Goal: Find specific page/section: Find specific page/section

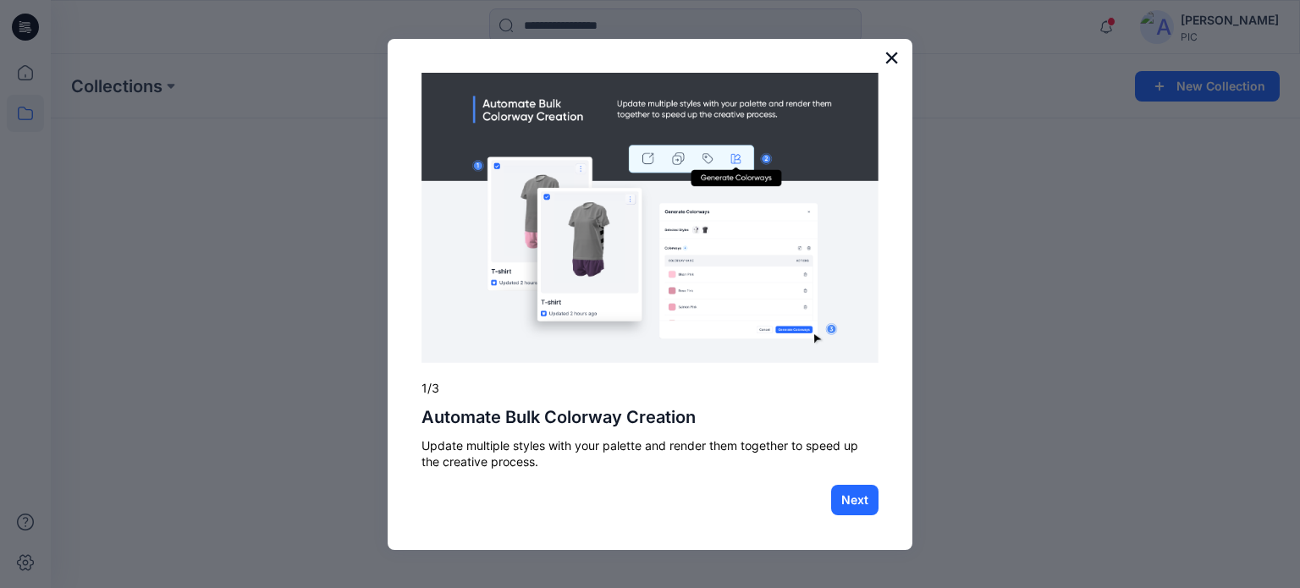
click at [899, 52] on button "×" at bounding box center [892, 57] width 16 height 27
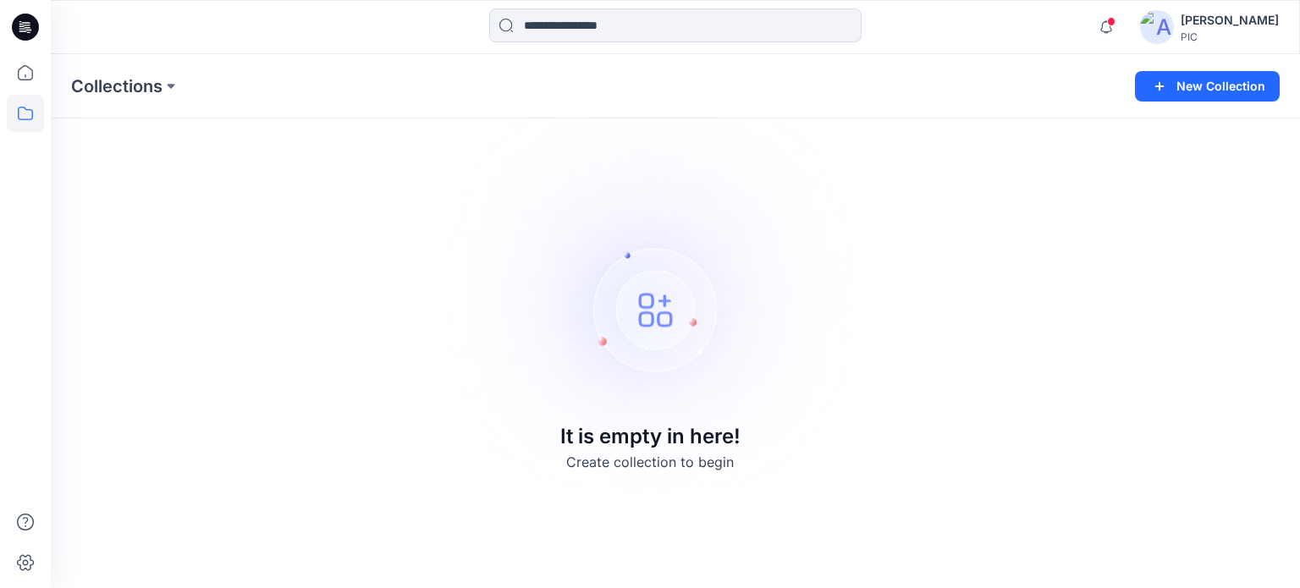
click at [1197, 17] on div "[PERSON_NAME]" at bounding box center [1230, 20] width 98 height 20
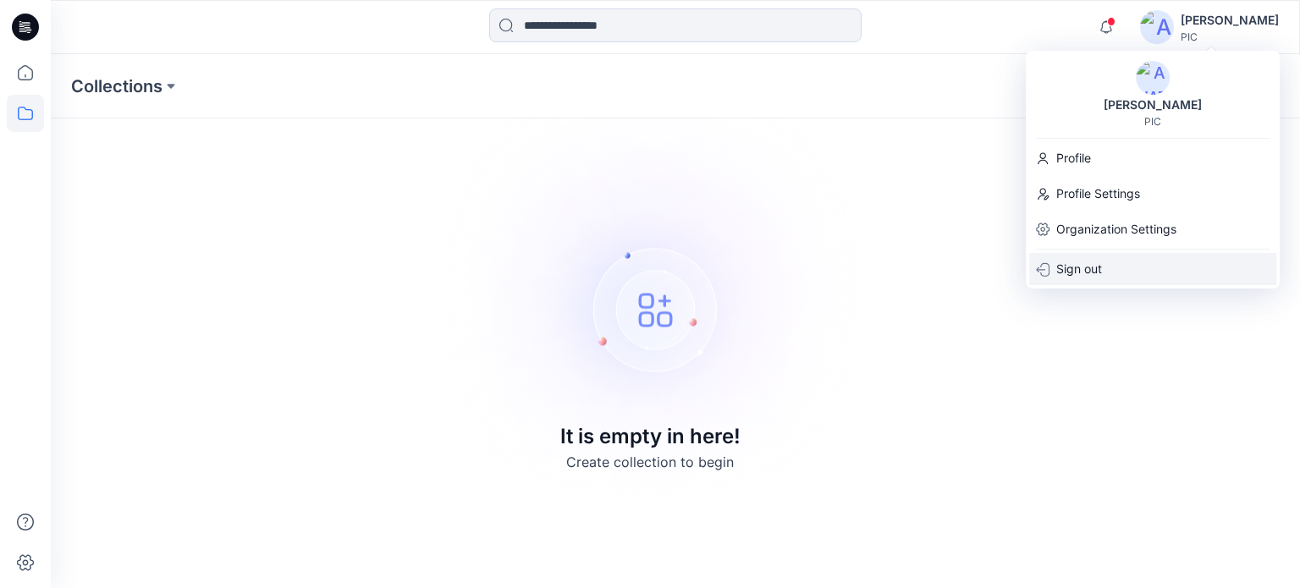
click at [1073, 273] on p "Sign out" at bounding box center [1079, 269] width 46 height 32
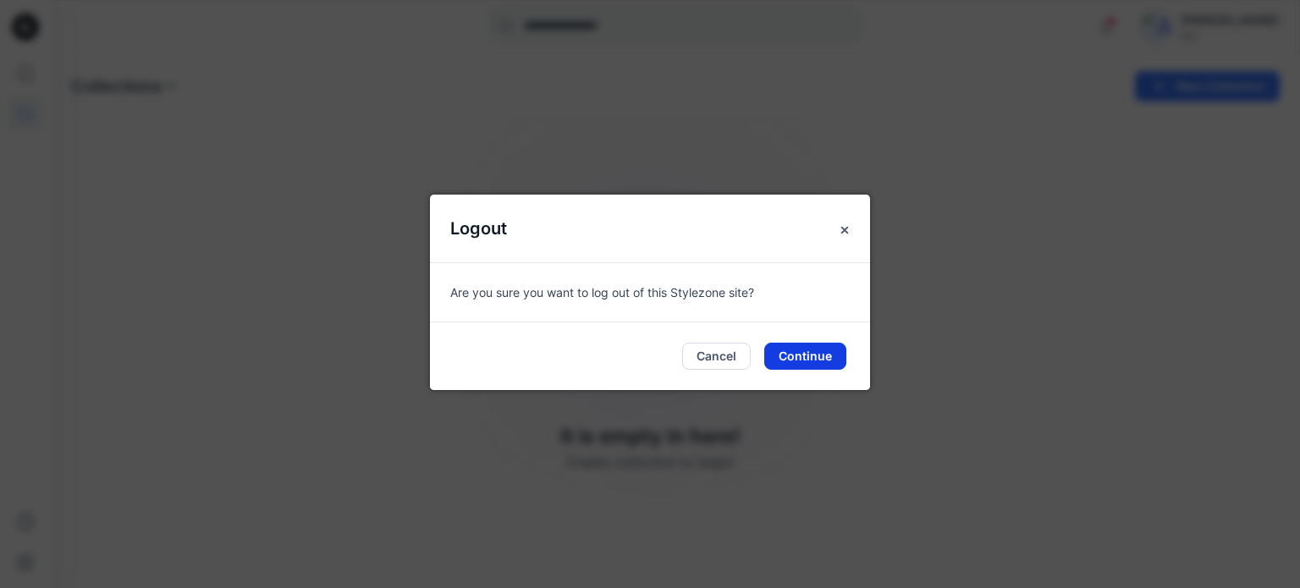
click at [795, 355] on button "Continue" at bounding box center [805, 356] width 82 height 27
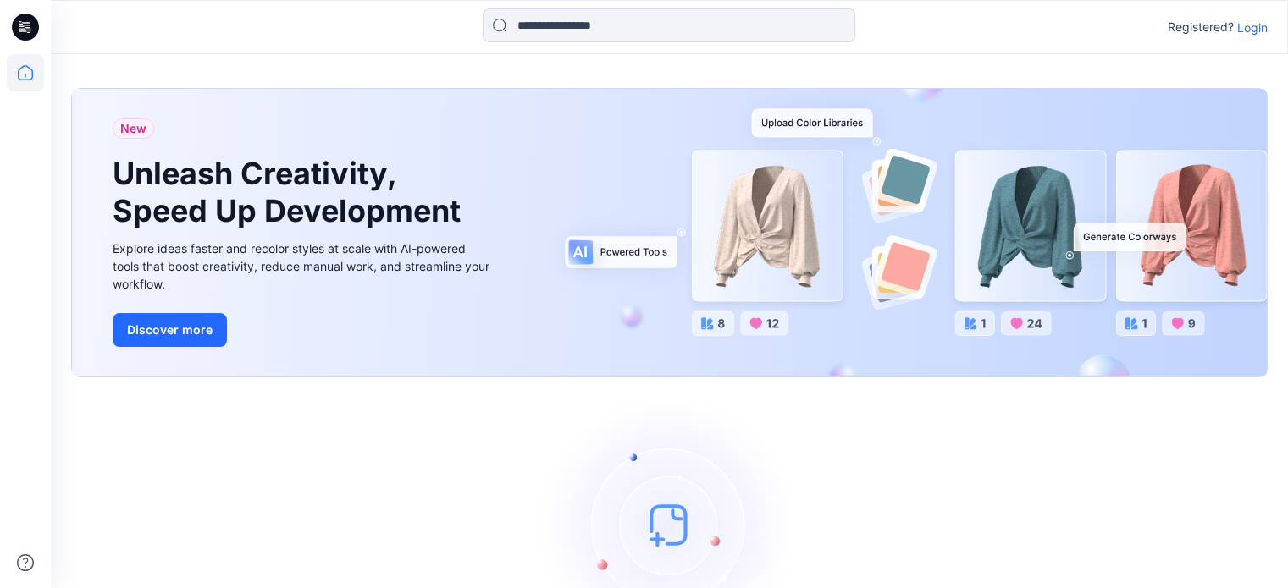
click at [1253, 32] on p "Login" at bounding box center [1252, 28] width 30 height 18
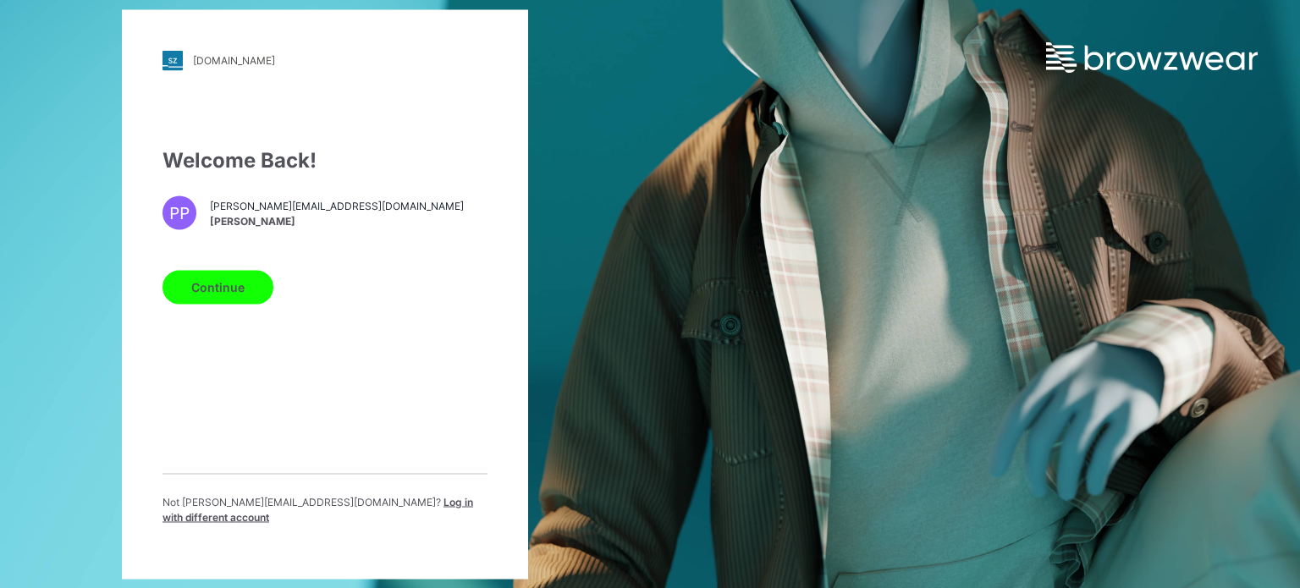
click at [241, 280] on button "Continue" at bounding box center [218, 287] width 111 height 34
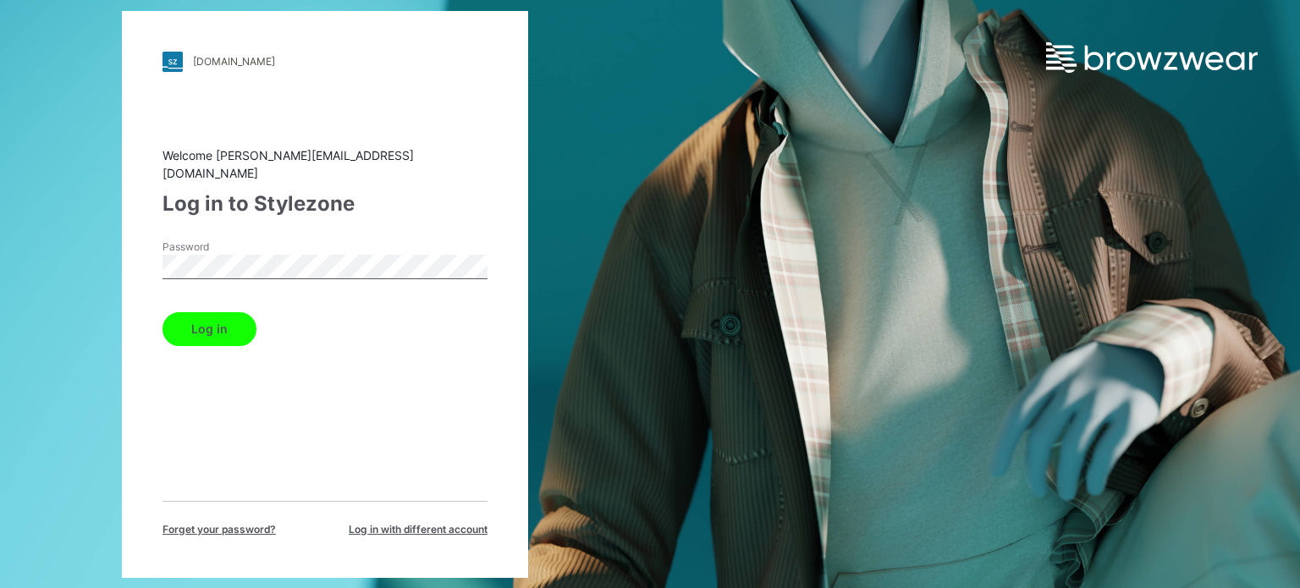
click at [192, 324] on button "Log in" at bounding box center [210, 329] width 94 height 34
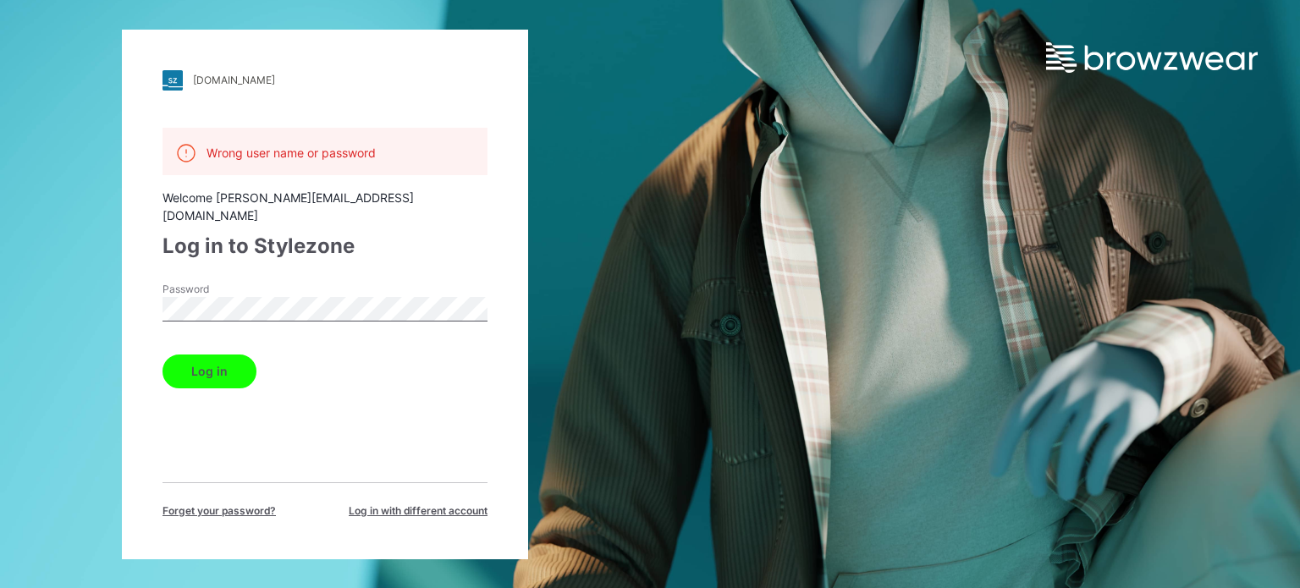
click at [143, 295] on div "pic.stylezone.com Loading... Wrong user name or password Welcome poornima@paral…" at bounding box center [325, 295] width 406 height 530
click at [298, 528] on div "pic.stylezone.com Loading... Wrong user name or password Welcome poornima@paral…" at bounding box center [325, 295] width 406 height 530
click at [229, 355] on button "Log in" at bounding box center [210, 372] width 94 height 34
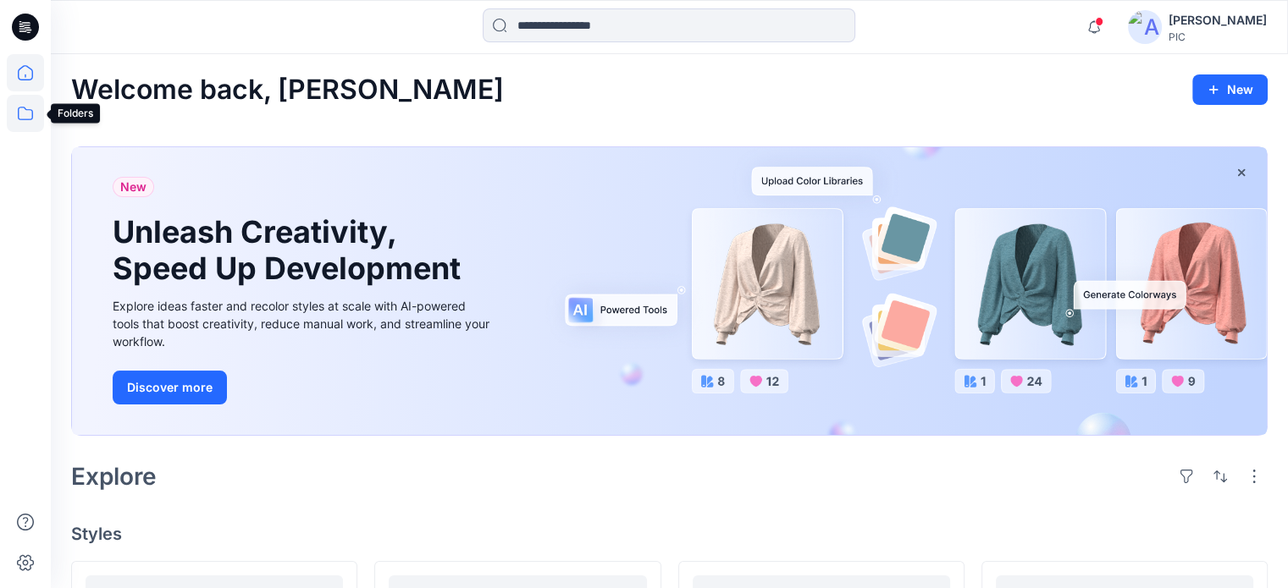
click at [30, 114] on icon at bounding box center [25, 113] width 37 height 37
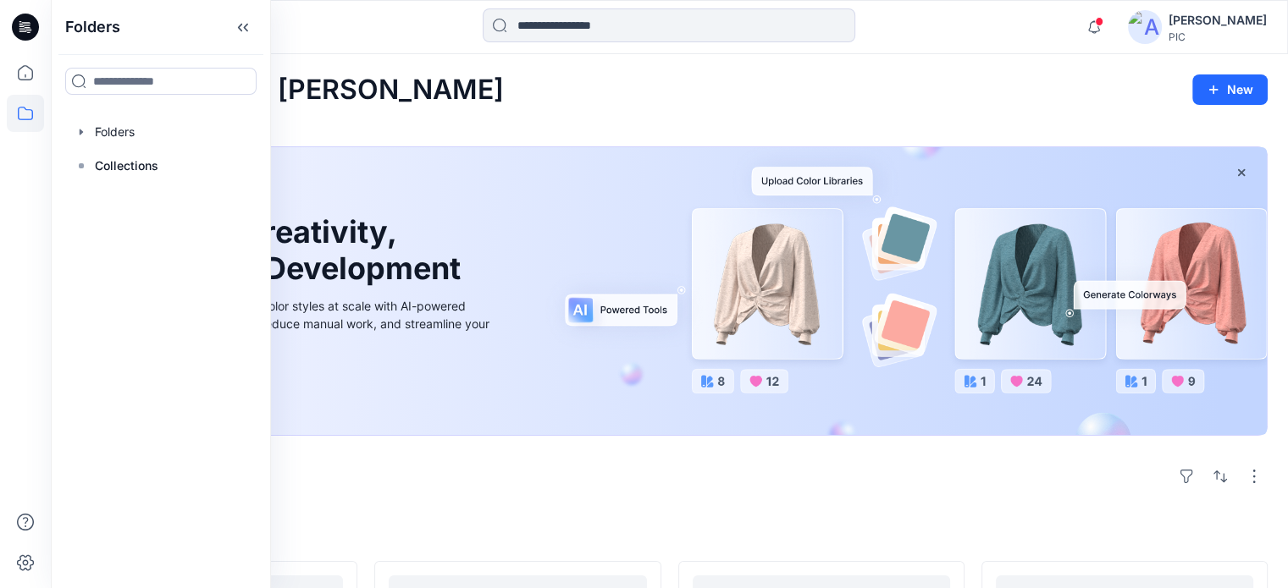
click at [30, 114] on icon at bounding box center [25, 113] width 37 height 37
click at [136, 135] on div at bounding box center [160, 132] width 193 height 34
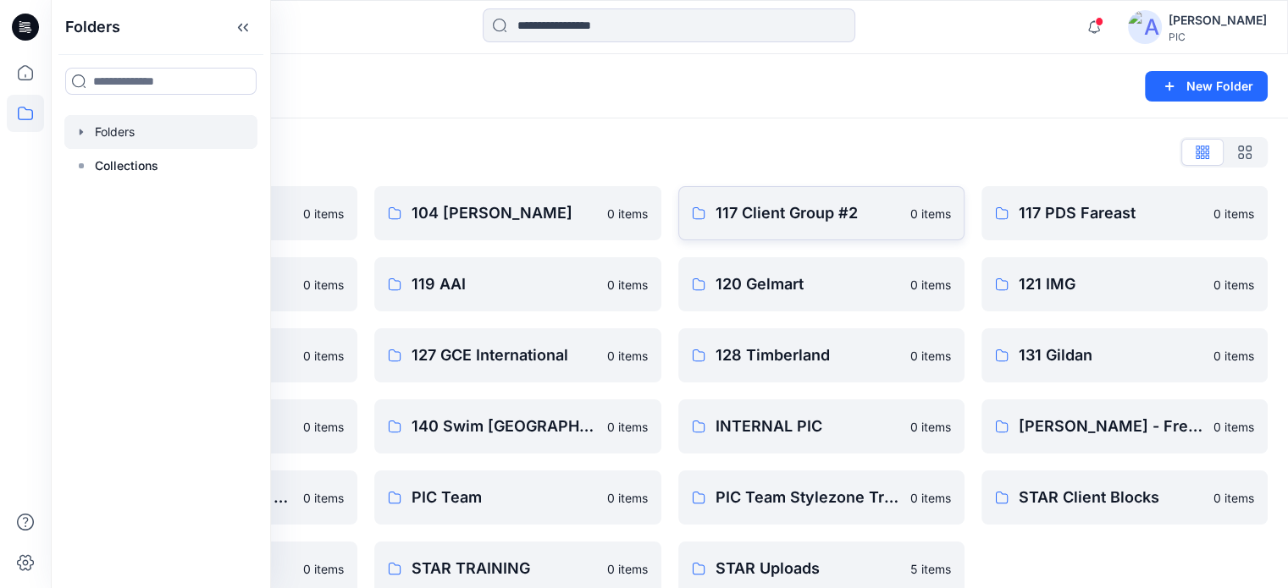
click at [792, 209] on p "117 Client Group #2" at bounding box center [807, 213] width 185 height 24
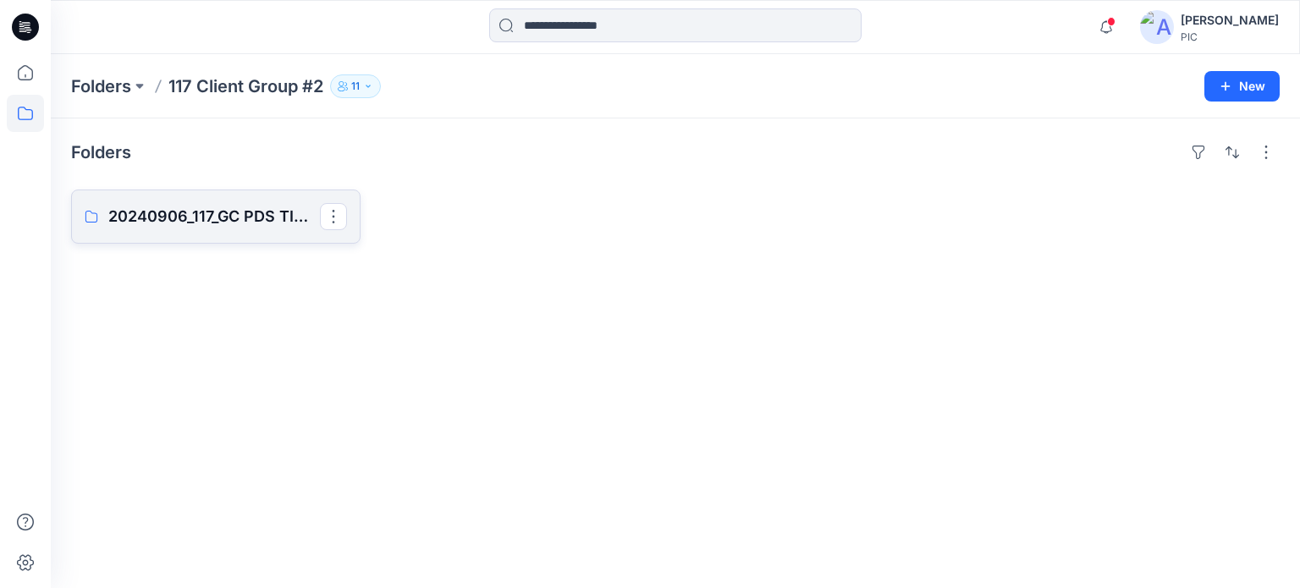
click at [152, 214] on p "20240906_117_GC PDS TIME & TRU S325" at bounding box center [214, 217] width 212 height 24
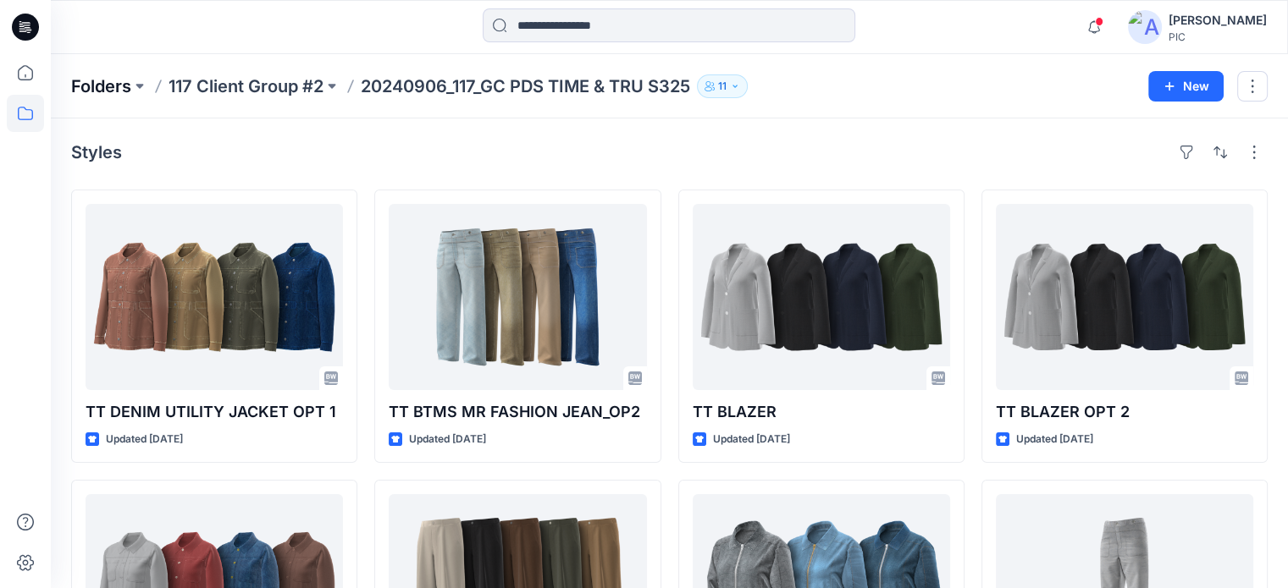
click at [101, 85] on p "Folders" at bounding box center [101, 86] width 60 height 24
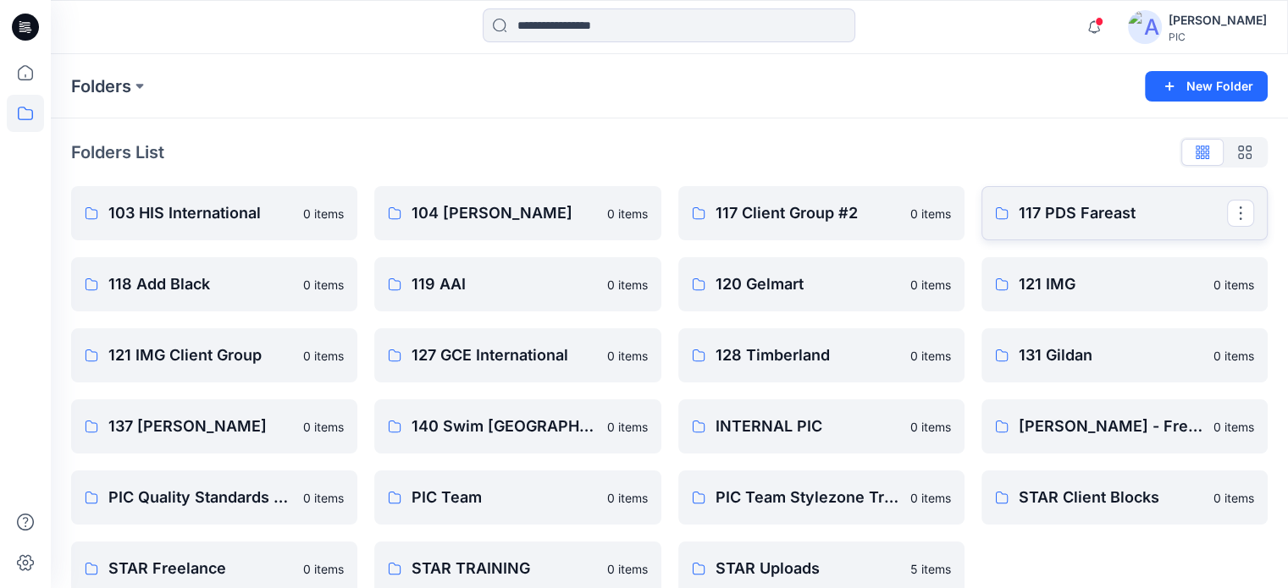
click at [1063, 212] on p "117 PDS Fareast" at bounding box center [1122, 213] width 208 height 24
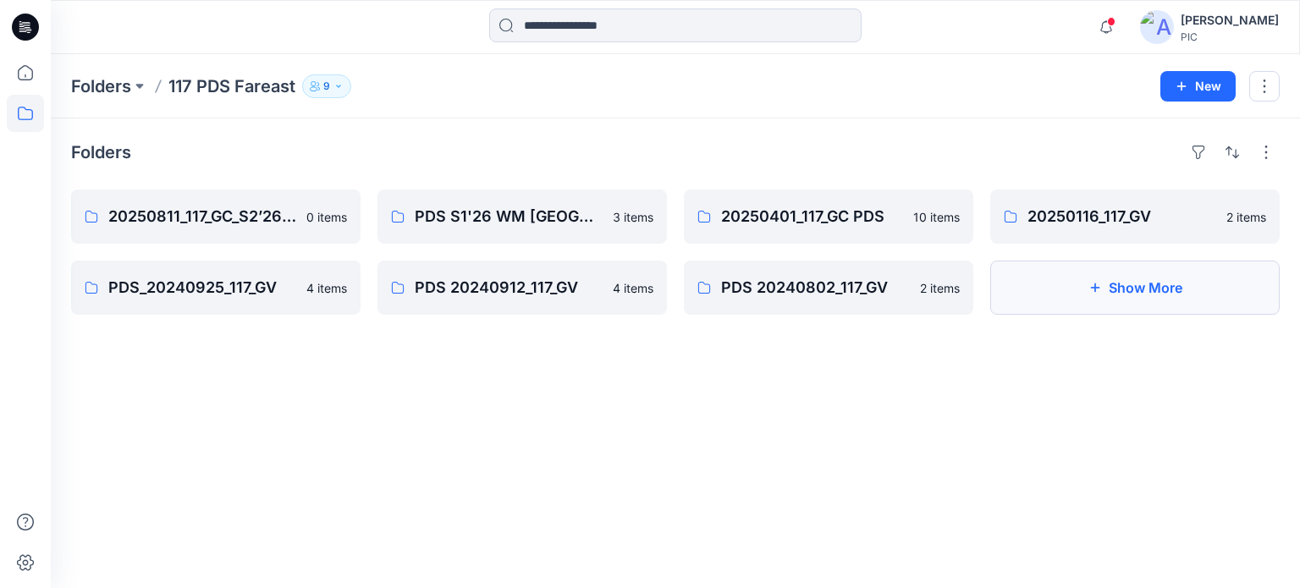
click at [1114, 281] on button "Show More" at bounding box center [1135, 288] width 290 height 54
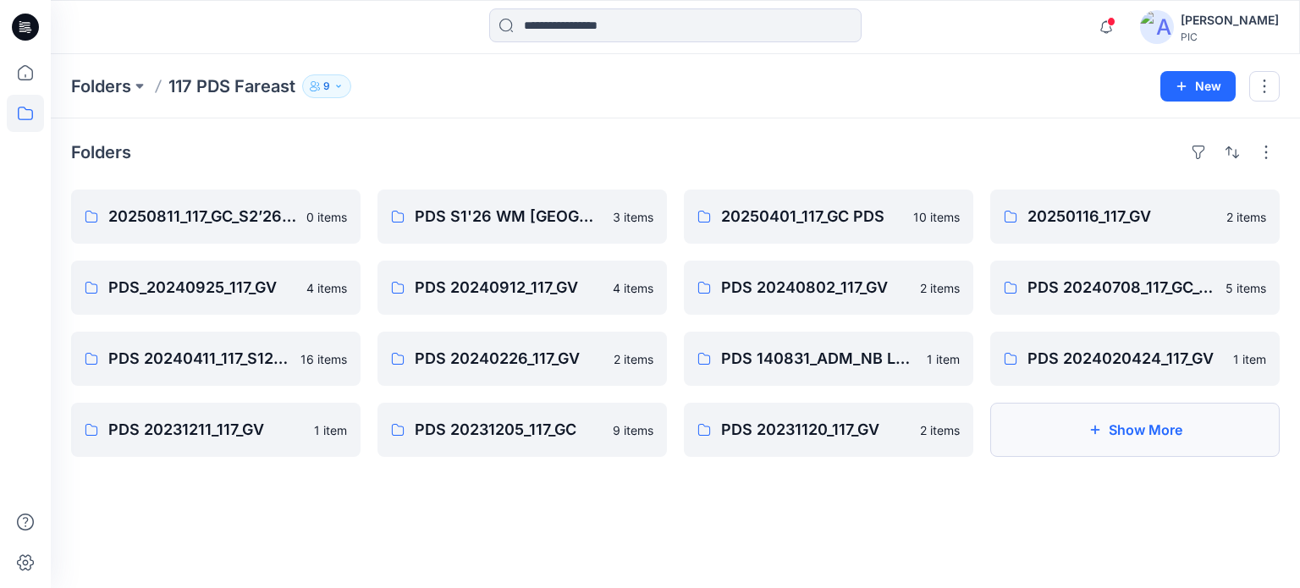
click at [1111, 440] on button "Show More" at bounding box center [1135, 430] width 290 height 54
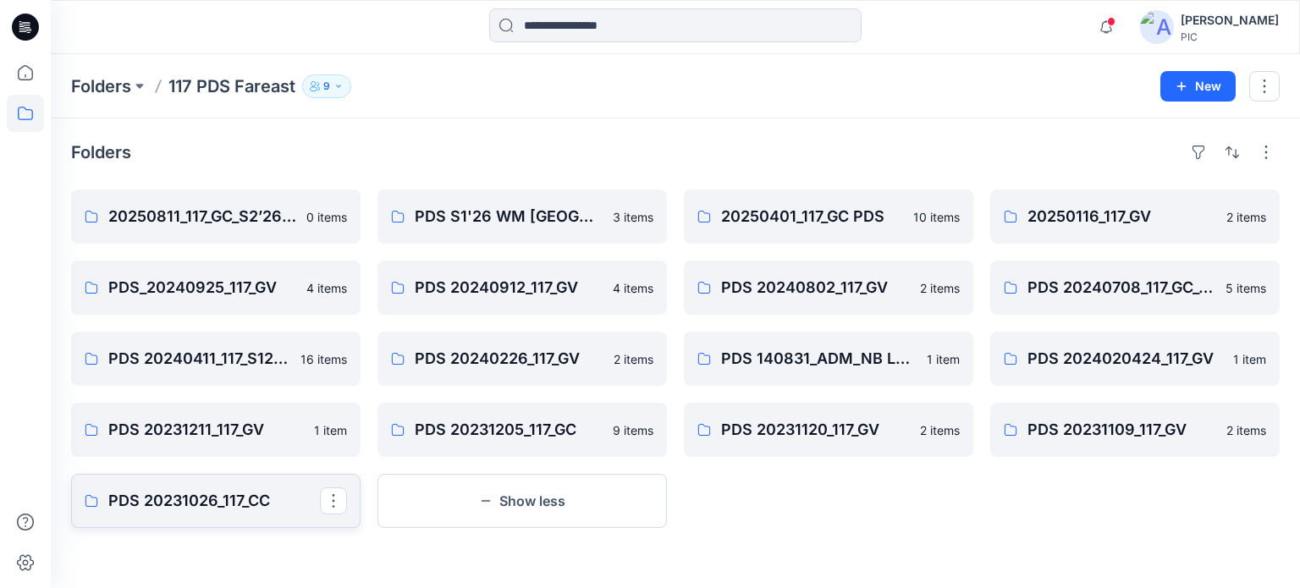
click at [172, 506] on p "PDS 20231026_117_CC" at bounding box center [214, 501] width 212 height 24
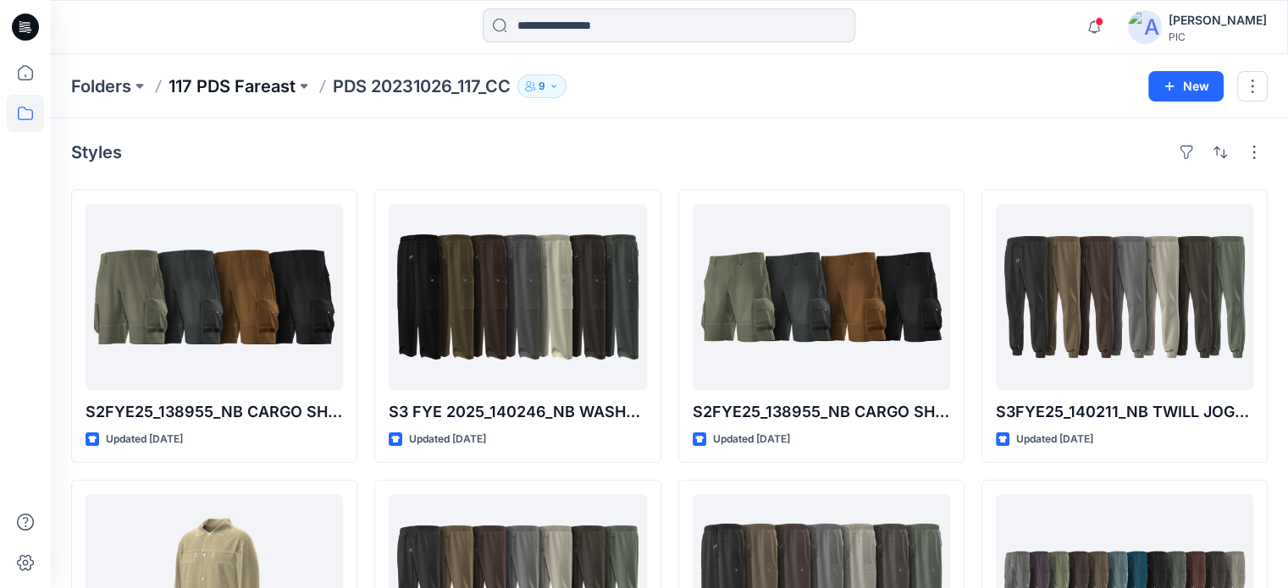
click at [223, 77] on p "117 PDS Fareast" at bounding box center [231, 86] width 127 height 24
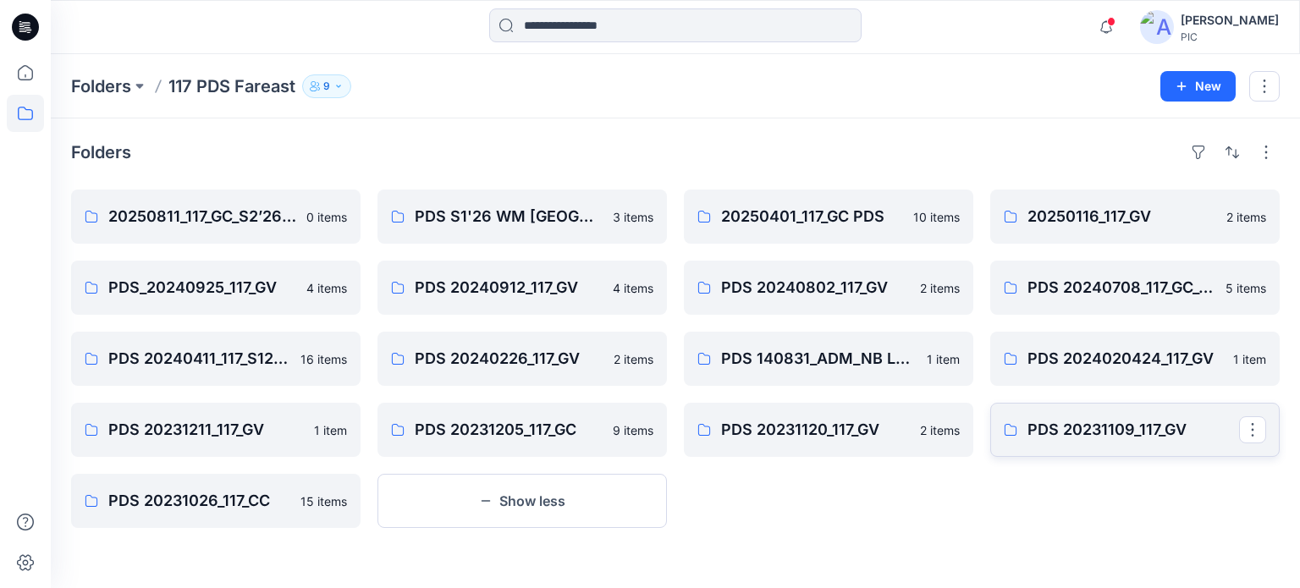
click at [1063, 418] on p "PDS 20231109_117_GV" at bounding box center [1134, 430] width 212 height 24
click at [764, 429] on p "PDS 20231120_117_GV" at bounding box center [827, 430] width 212 height 24
click at [224, 434] on p "PDS 20231211_117_GV" at bounding box center [214, 430] width 212 height 24
click at [1111, 348] on p "PDS 2024020424_117_GV" at bounding box center [1134, 359] width 212 height 24
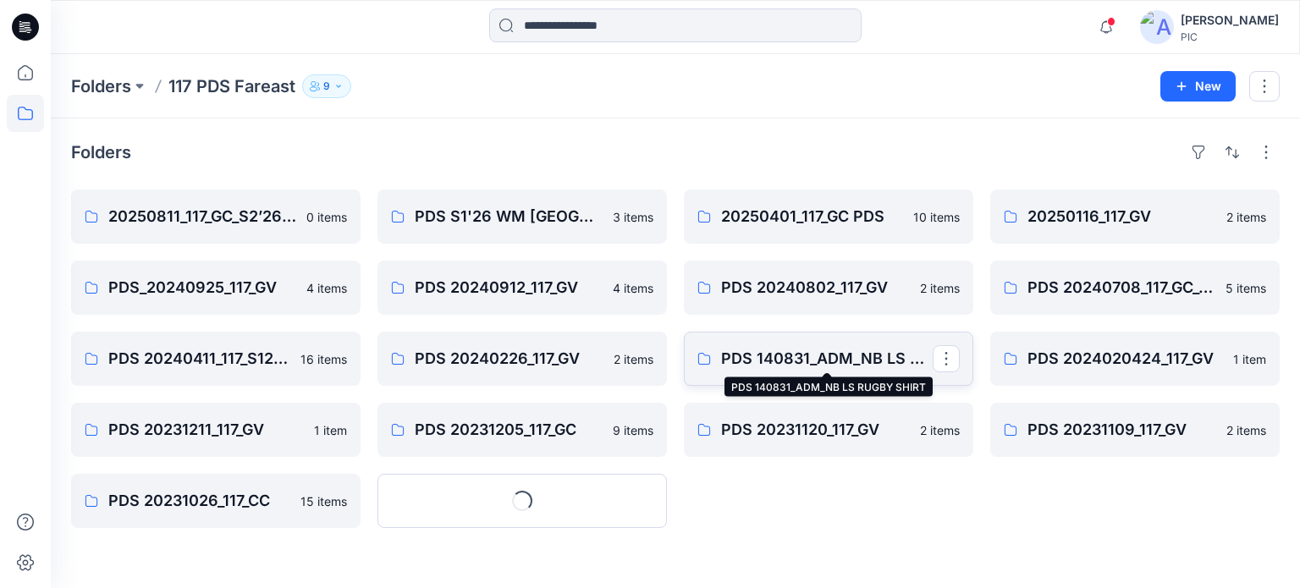
click at [796, 367] on p "PDS 140831_ADM_NB LS RUGBY SHIRT" at bounding box center [827, 359] width 212 height 24
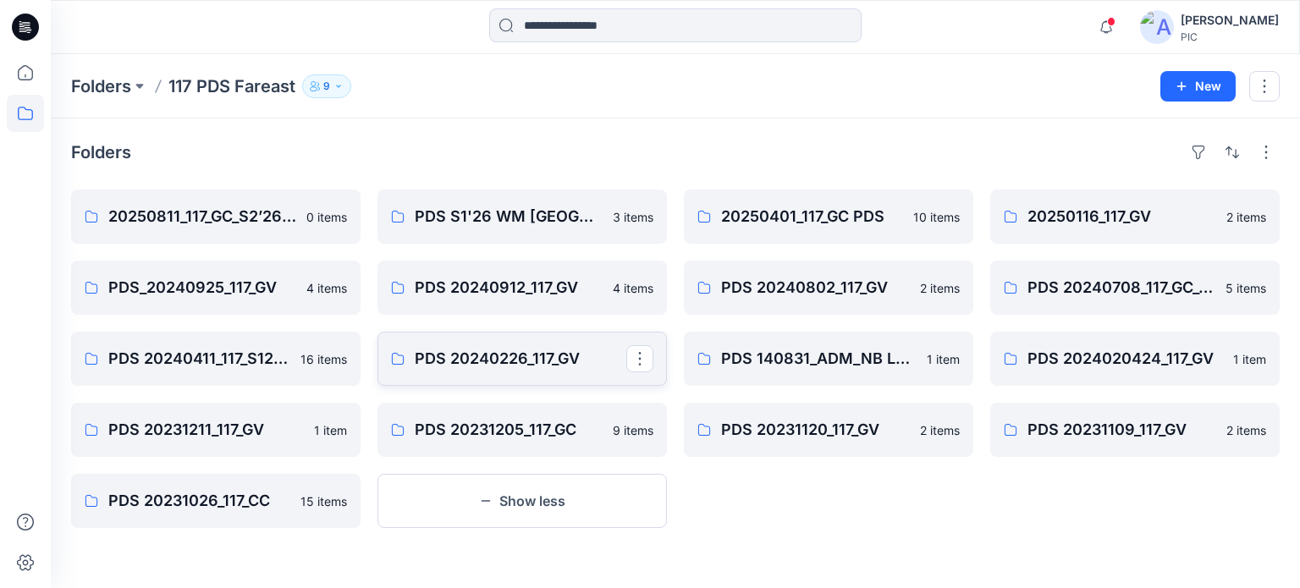
click at [486, 378] on link "PDS 20240226_117_GV" at bounding box center [523, 359] width 290 height 54
click at [210, 380] on link "PDS 20240411_117_S125_GC" at bounding box center [216, 359] width 290 height 54
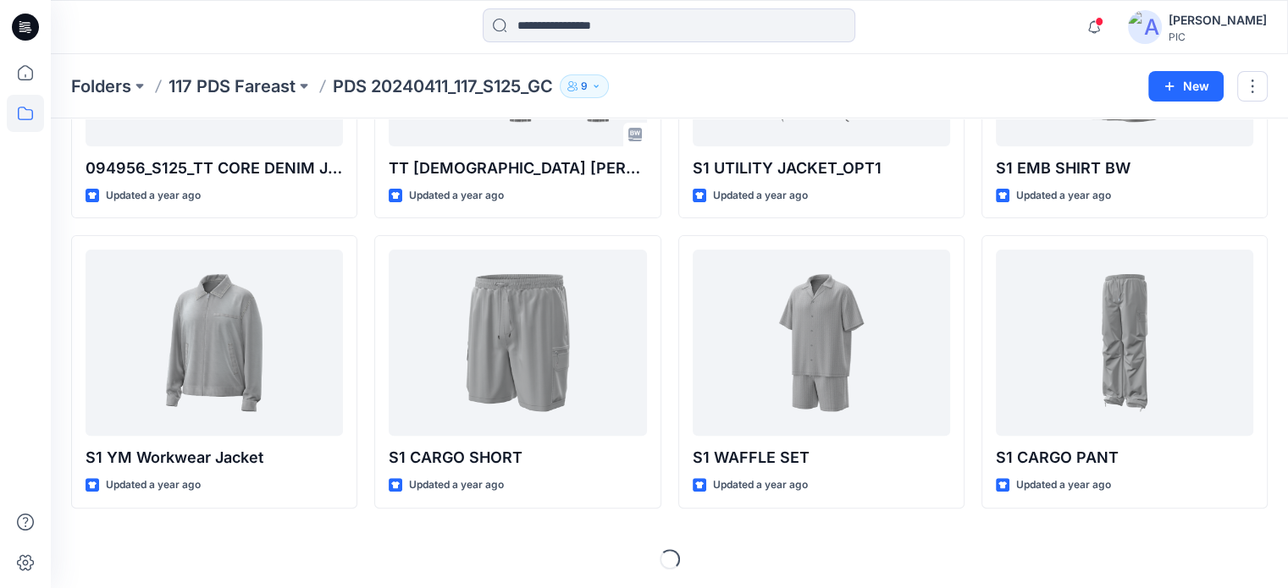
scroll to position [762, 0]
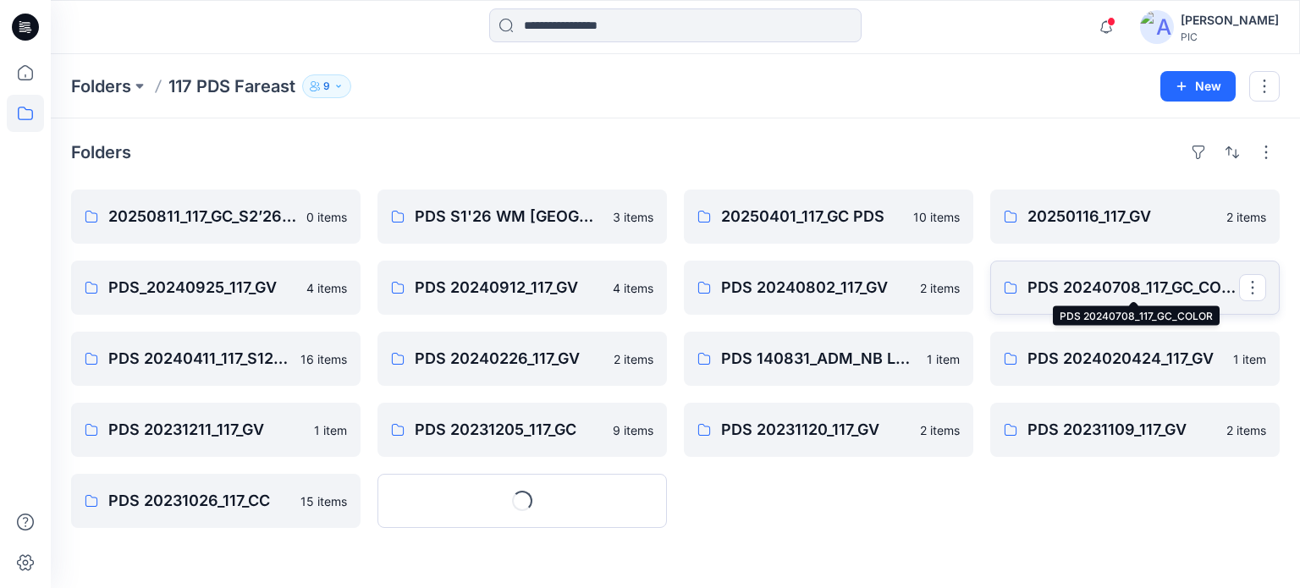
click at [1092, 279] on p "PDS 20240708_117_GC_COLOR" at bounding box center [1134, 288] width 212 height 24
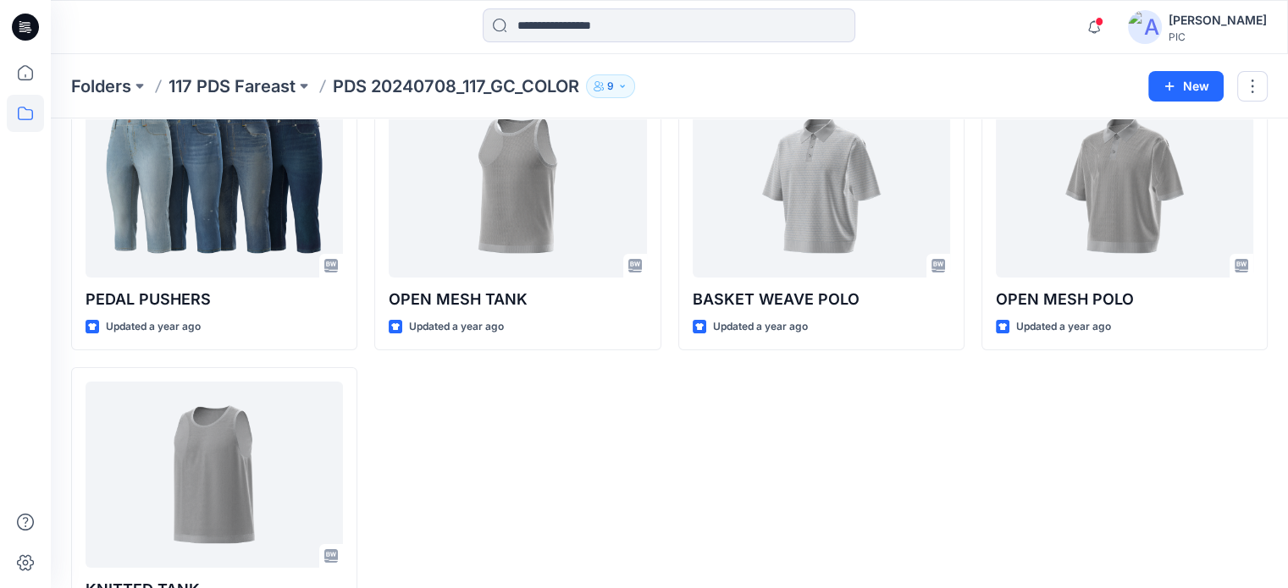
scroll to position [183, 0]
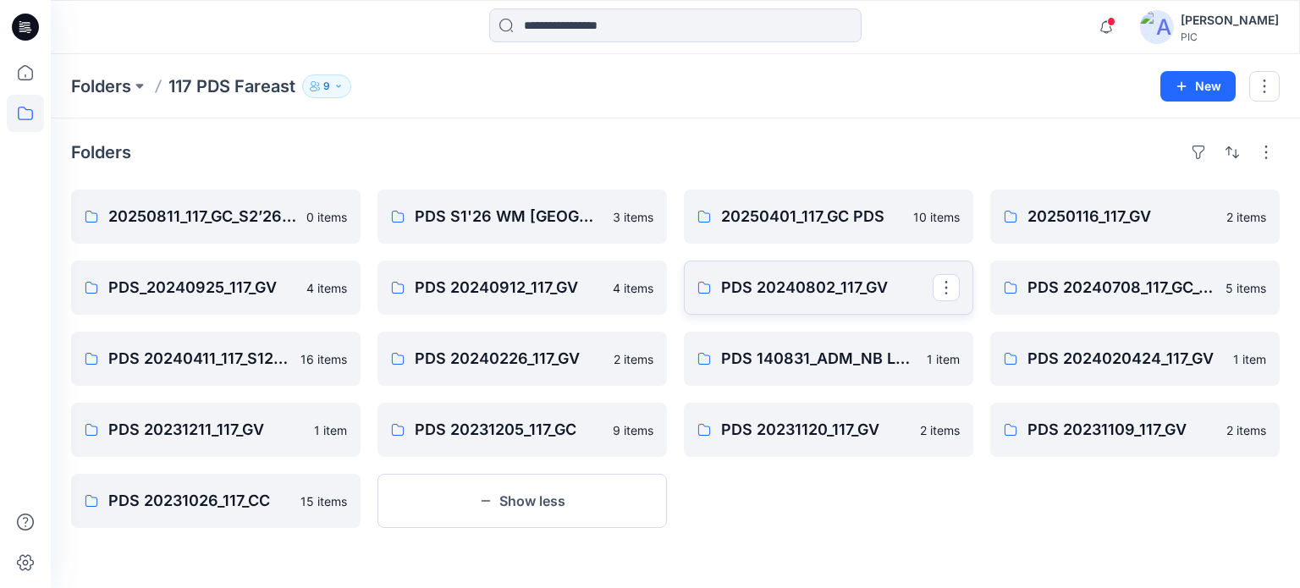
click at [776, 290] on p "PDS 20240802_117_GV" at bounding box center [827, 288] width 212 height 24
click at [420, 279] on p "PDS 20240912_117_GV" at bounding box center [521, 288] width 212 height 24
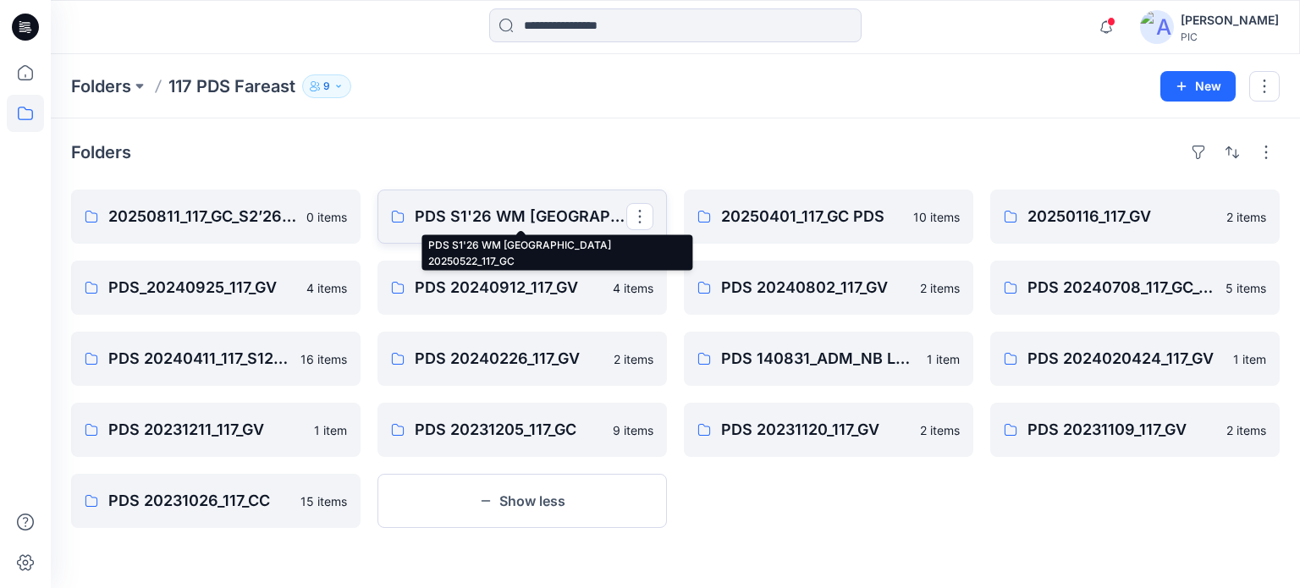
click at [557, 219] on p "PDS S1'26 WM USA 20250522_117_GC" at bounding box center [521, 217] width 212 height 24
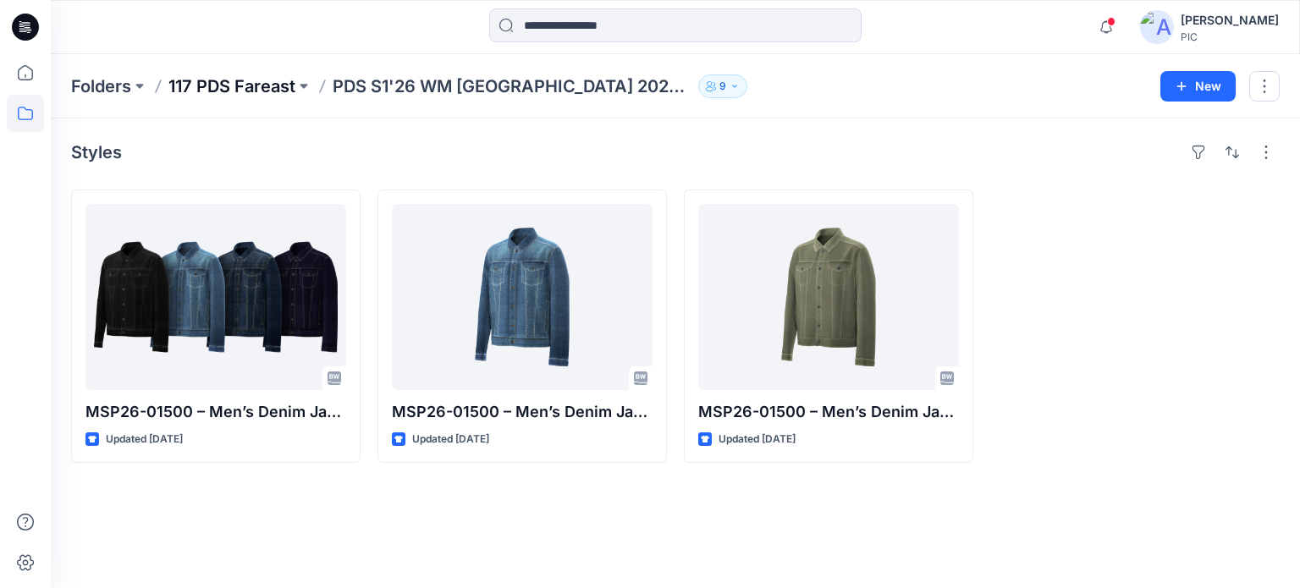
click at [199, 80] on p "117 PDS Fareast" at bounding box center [231, 86] width 127 height 24
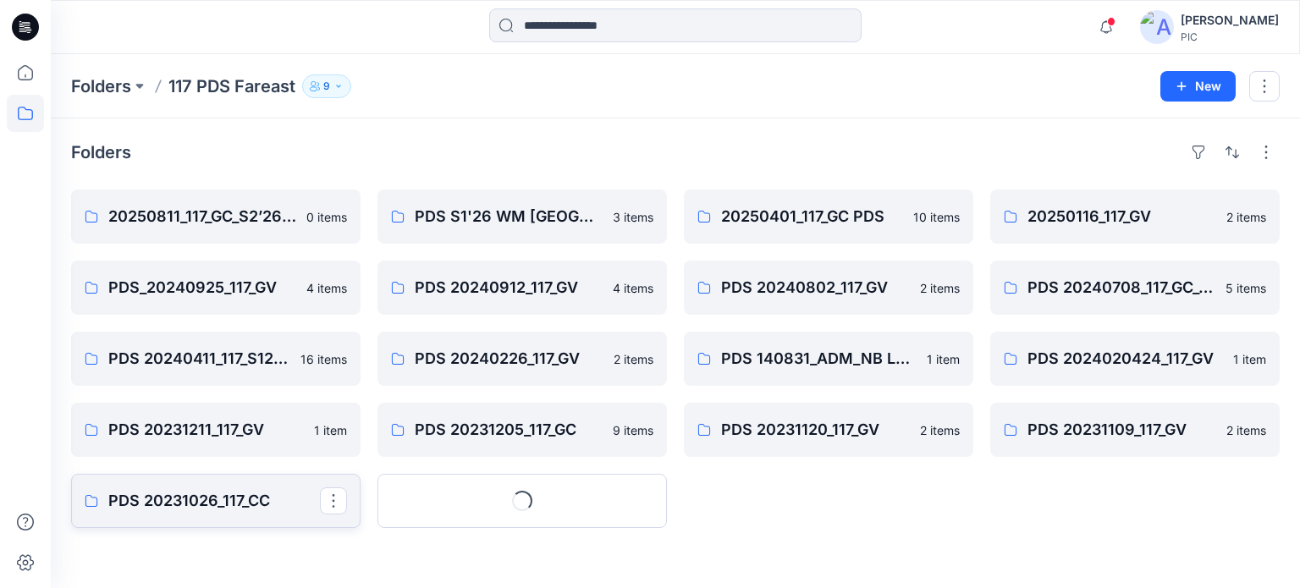
click at [261, 492] on p "PDS 20231026_117_CC" at bounding box center [214, 501] width 212 height 24
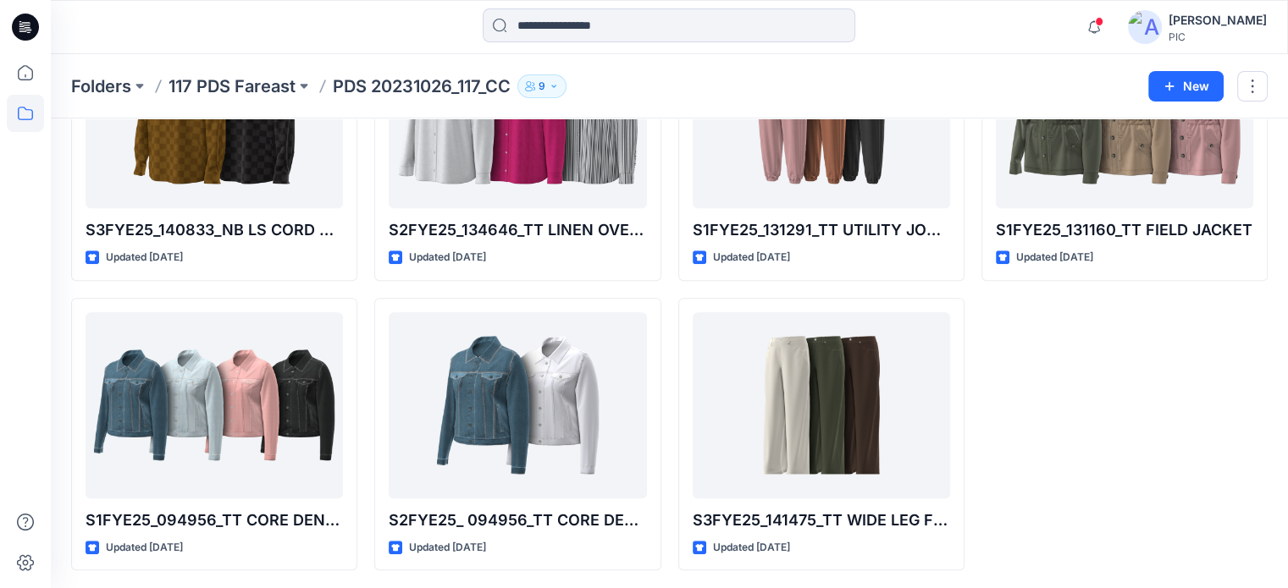
scroll to position [762, 0]
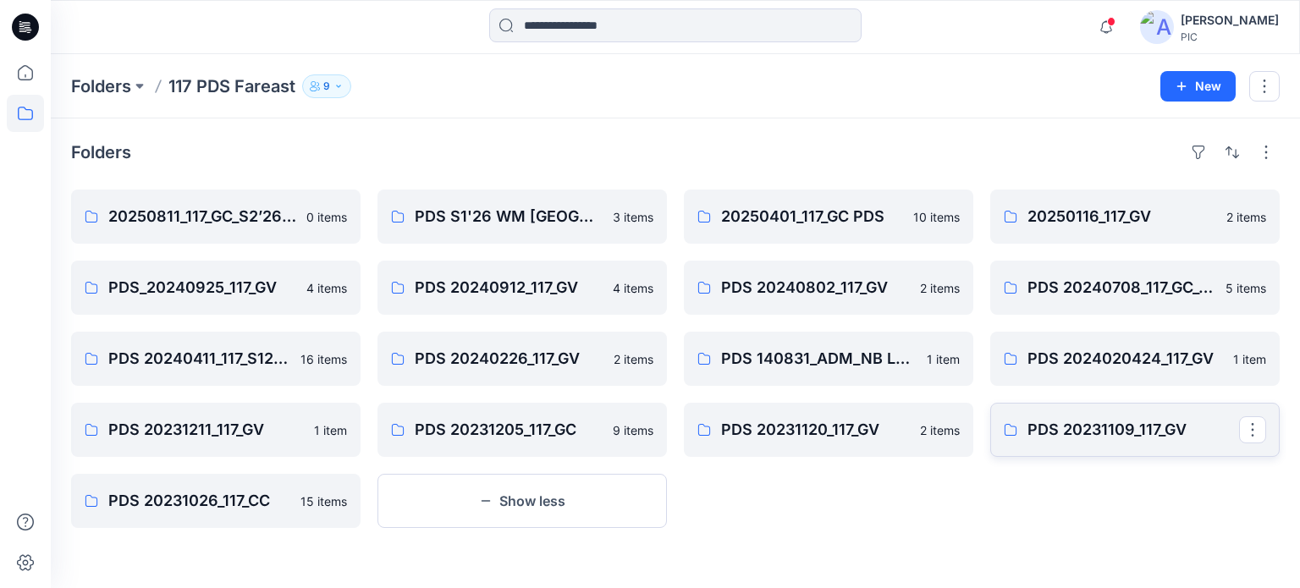
click at [1096, 433] on p "PDS 20231109_117_GV" at bounding box center [1134, 430] width 212 height 24
click at [769, 438] on p "PDS 20231120_117_GV" at bounding box center [827, 430] width 212 height 24
click at [417, 453] on link "PDS 20231205_117_GC" at bounding box center [523, 430] width 290 height 54
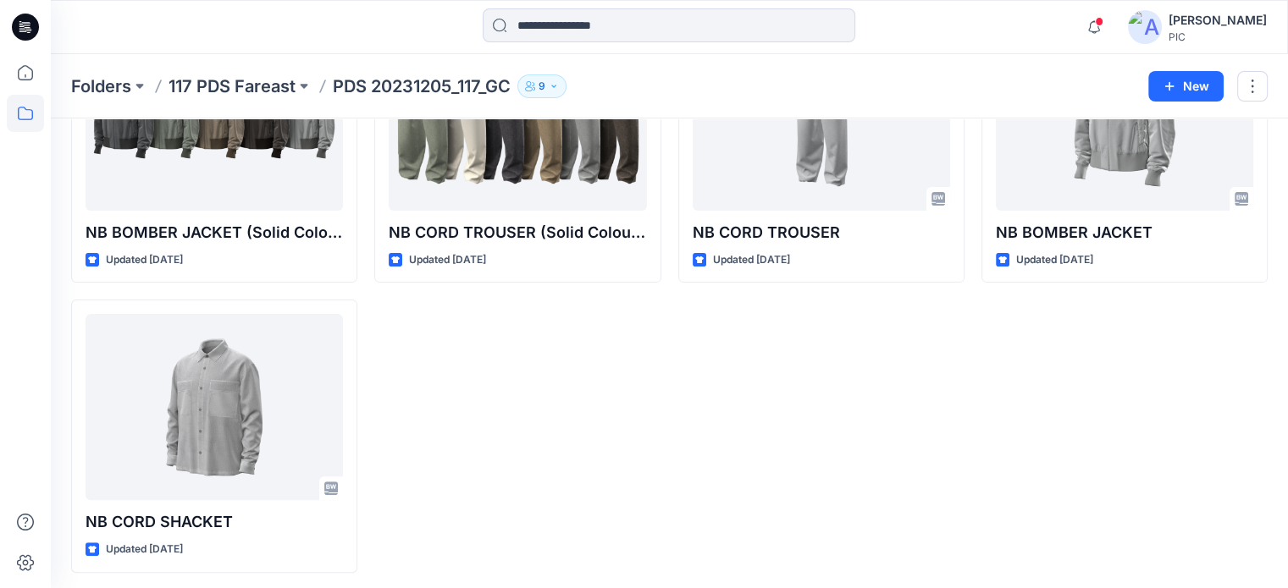
scroll to position [473, 0]
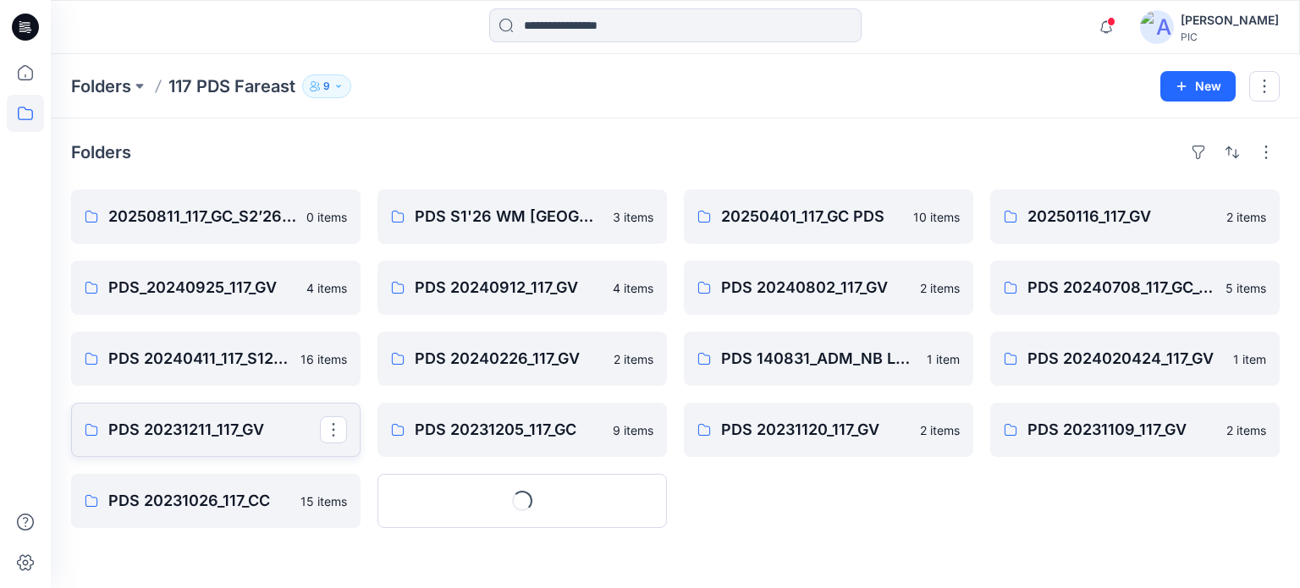
click at [197, 435] on p "PDS 20231211_117_GV" at bounding box center [214, 430] width 212 height 24
click at [1151, 361] on p "PDS 2024020424_117_GV" at bounding box center [1134, 359] width 212 height 24
click at [833, 342] on link "PDS 140831_ADM_NB LS RUGBY SHIRT" at bounding box center [829, 359] width 290 height 54
click at [565, 360] on p "PDS 20240226_117_GV" at bounding box center [521, 359] width 212 height 24
click at [139, 357] on p "PDS 20240411_117_S125_GC" at bounding box center [214, 359] width 212 height 24
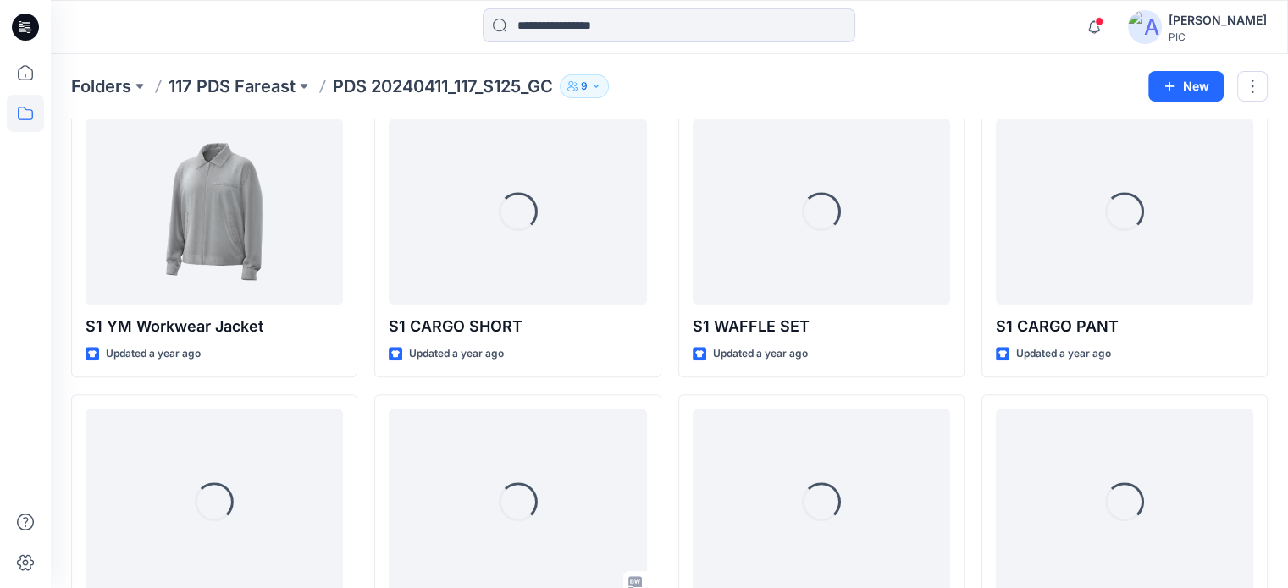
scroll to position [762, 0]
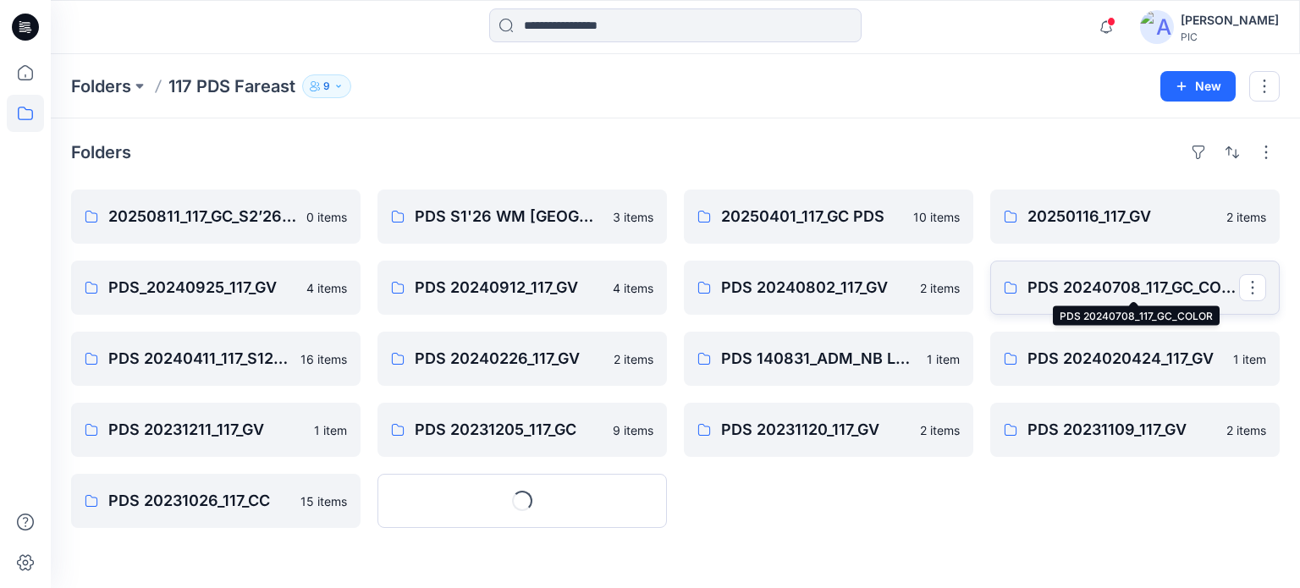
click at [1117, 279] on p "PDS 20240708_117_GC_COLOR" at bounding box center [1134, 288] width 212 height 24
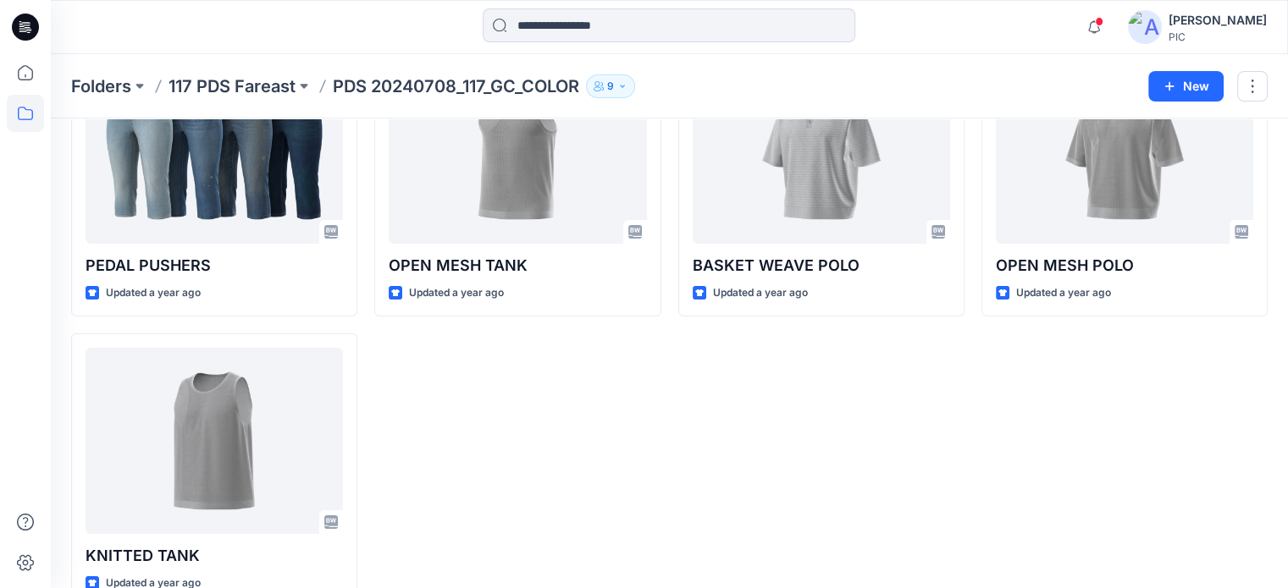
scroll to position [183, 0]
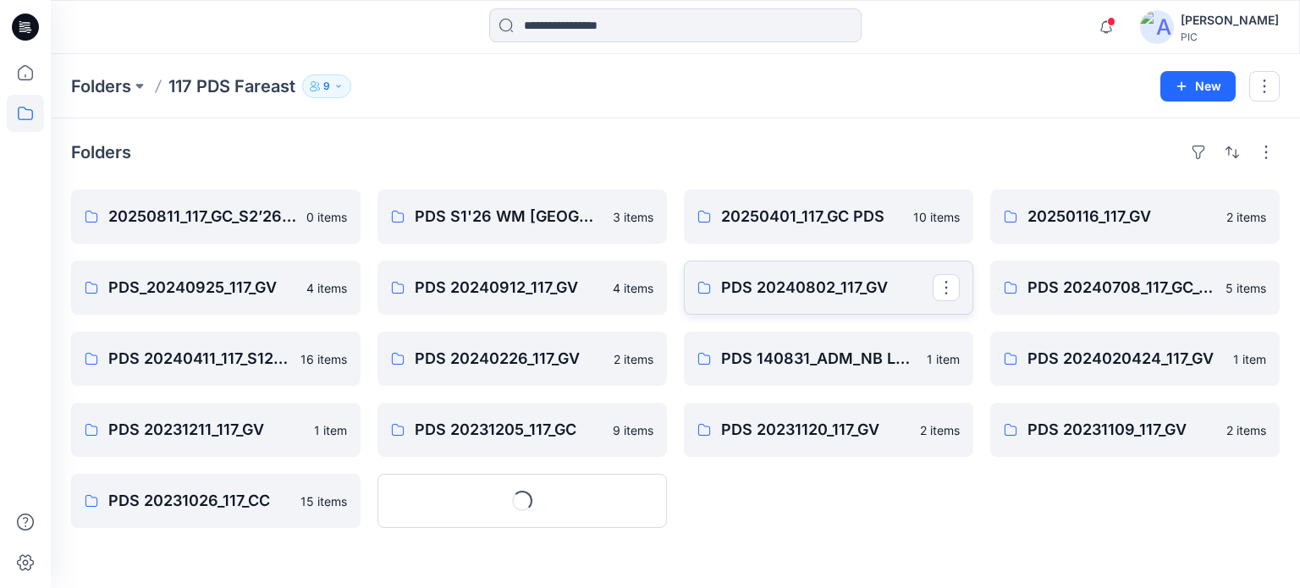
click at [725, 279] on p "PDS 20240802_117_GV" at bounding box center [827, 288] width 212 height 24
click at [240, 263] on link "PDS_20240925_117_GV" at bounding box center [216, 288] width 290 height 54
click at [1134, 223] on p "20250116_117_GV" at bounding box center [1134, 217] width 212 height 24
click at [803, 226] on p "20250401_117_GC PDS" at bounding box center [827, 217] width 212 height 24
